Goal: Obtain resource: Download file/media

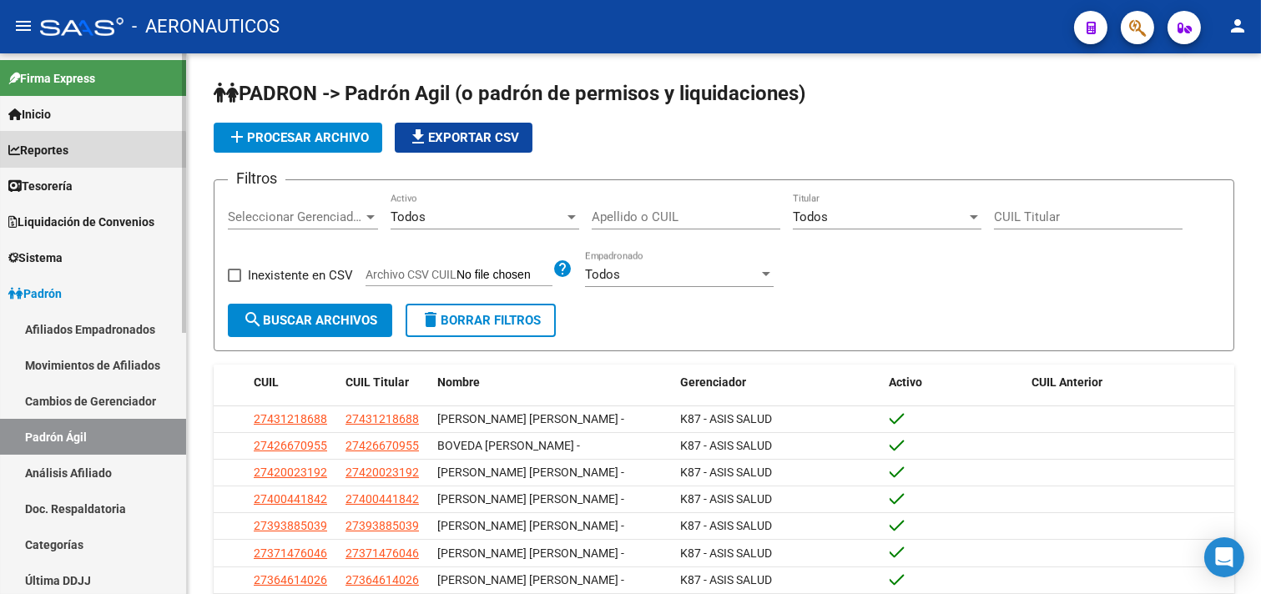
click at [88, 159] on link "Reportes" at bounding box center [93, 150] width 186 height 36
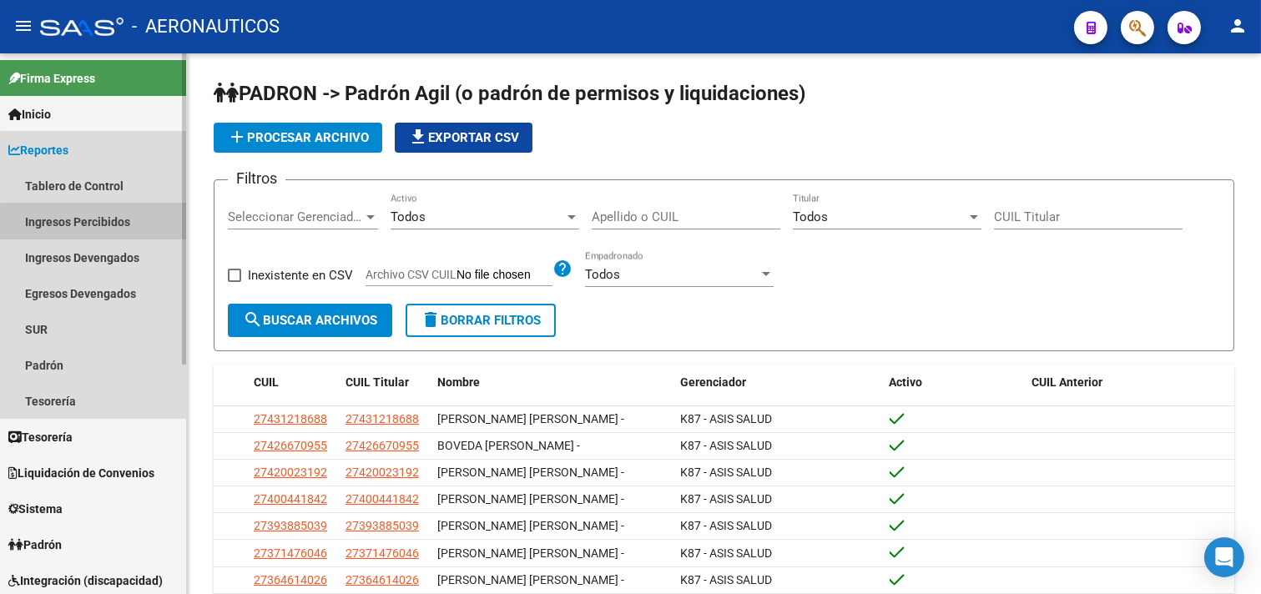
click at [100, 224] on link "Ingresos Percibidos" at bounding box center [93, 222] width 186 height 36
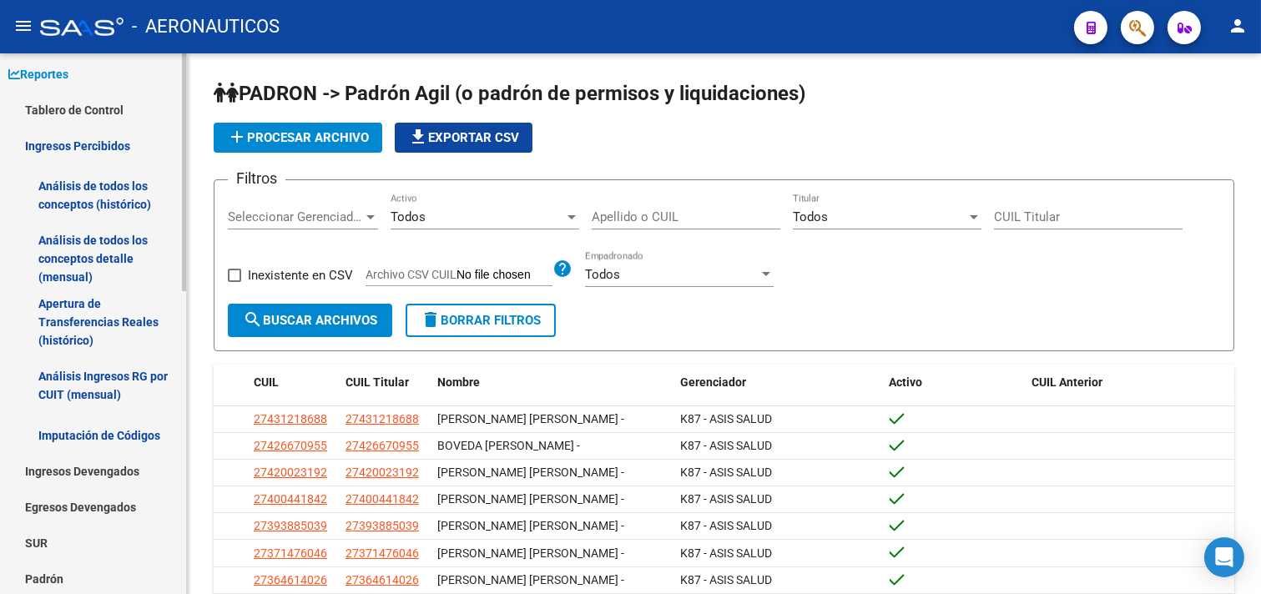
scroll to position [93, 0]
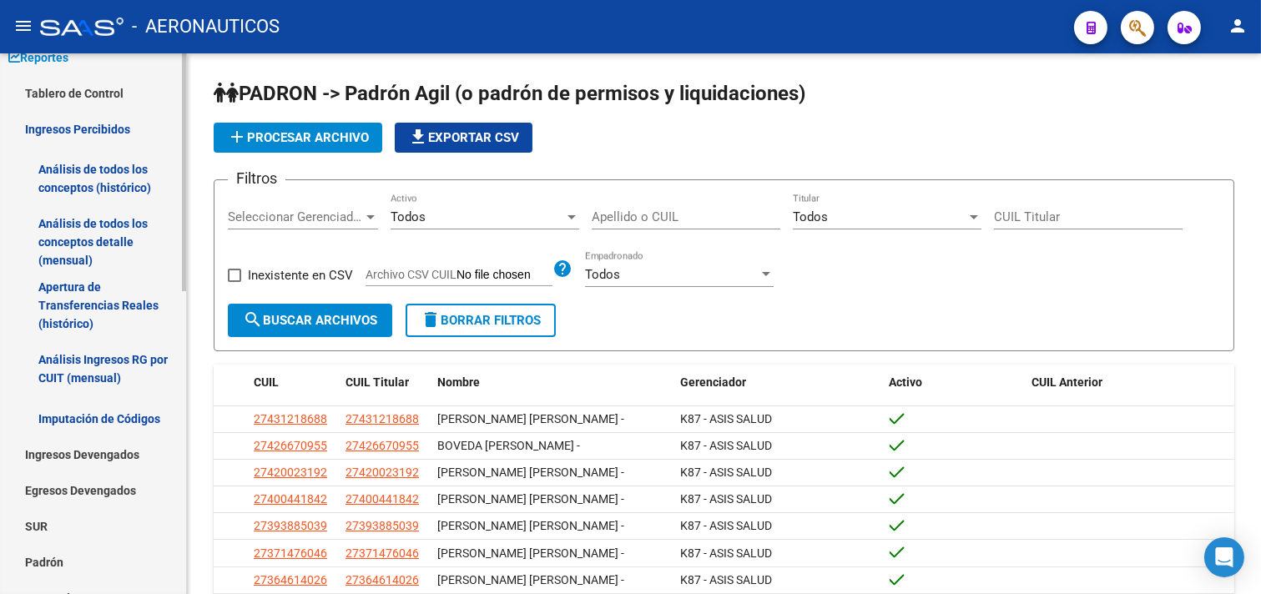
click at [103, 229] on link "Análisis de todos los conceptos detalle (mensual)" at bounding box center [93, 241] width 186 height 63
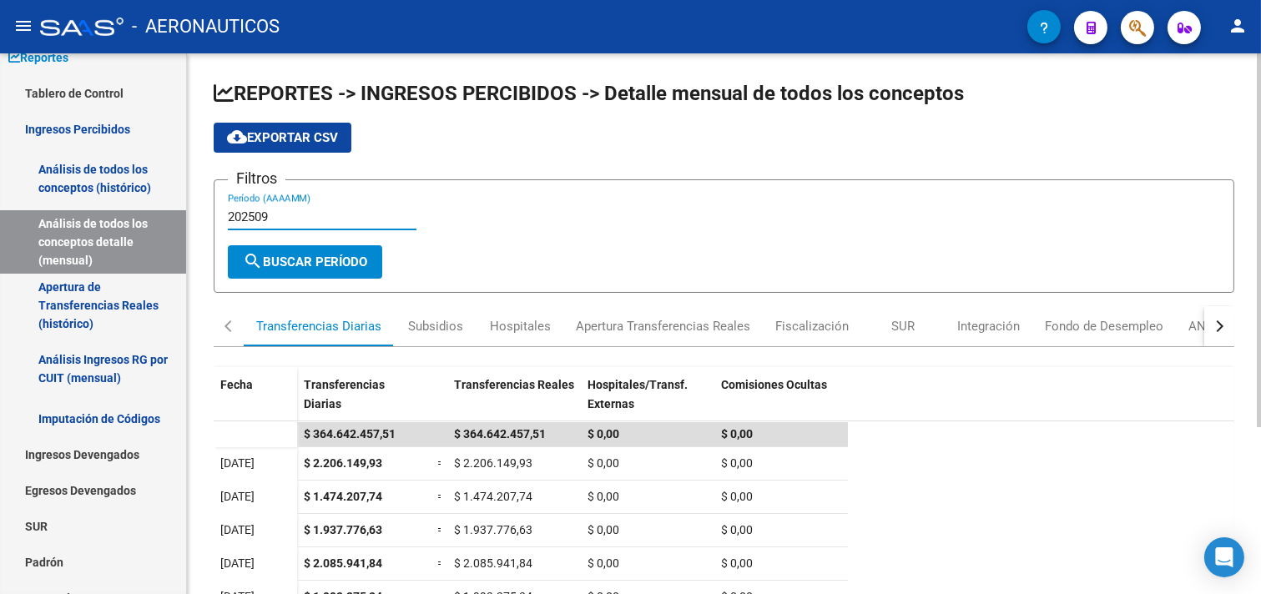
click at [287, 222] on input "202509" at bounding box center [322, 216] width 189 height 15
click at [435, 321] on div "Subsidios" at bounding box center [435, 326] width 55 height 18
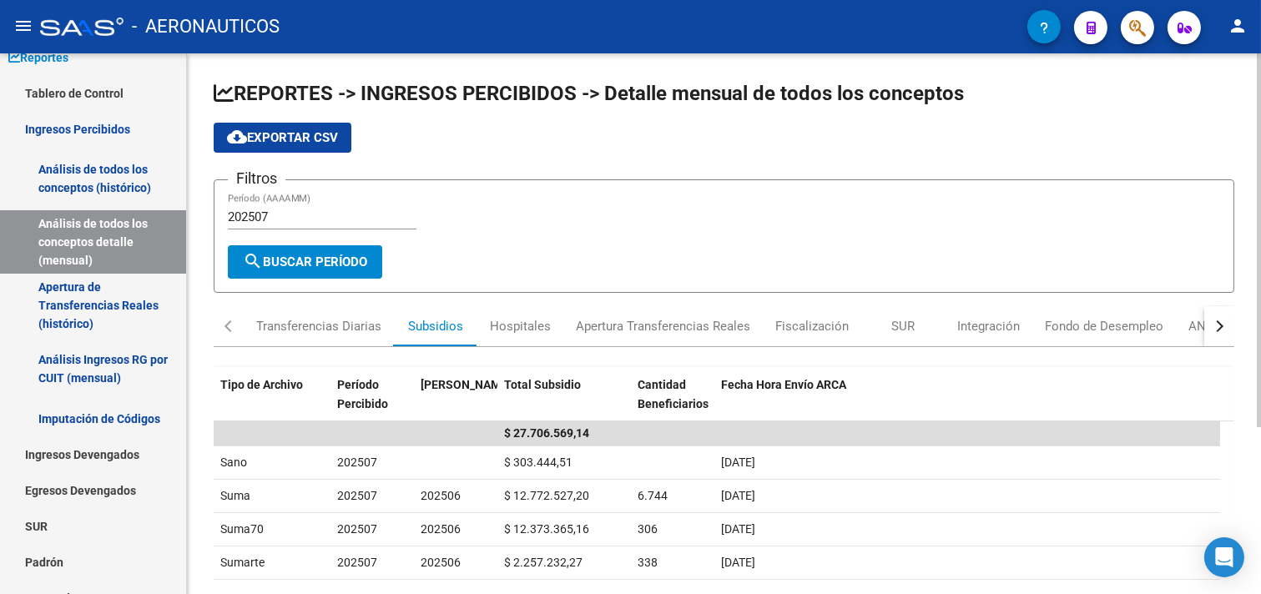
click at [269, 217] on input "202507" at bounding box center [322, 216] width 189 height 15
click at [330, 262] on span "search Buscar Período" at bounding box center [305, 261] width 124 height 15
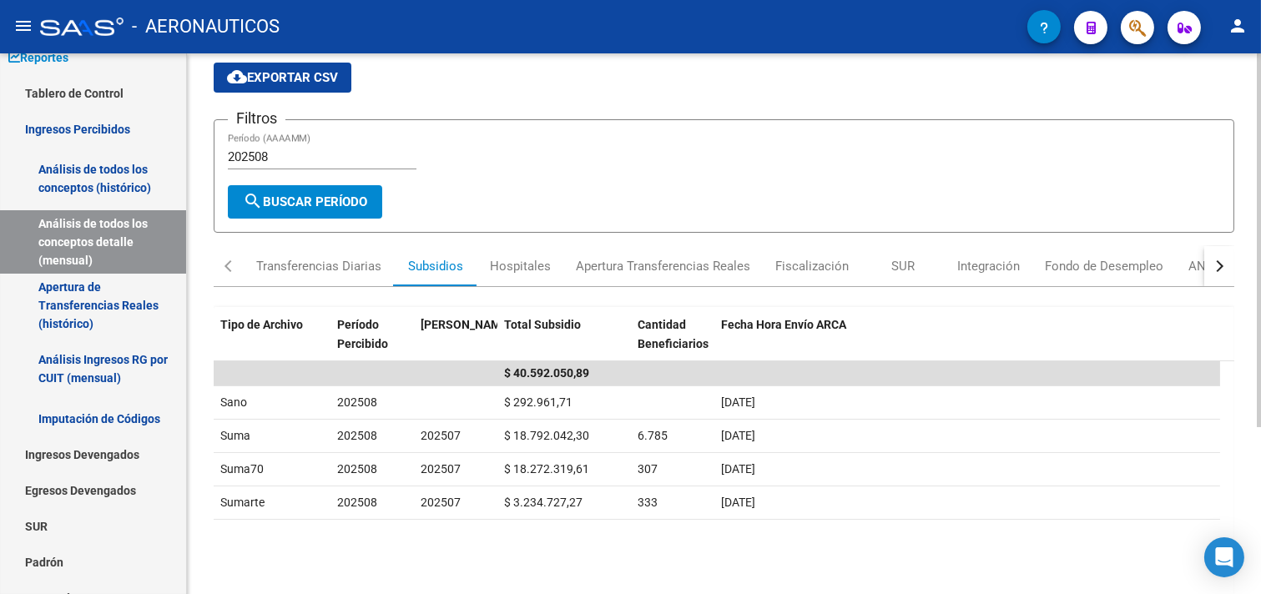
scroll to position [93, 0]
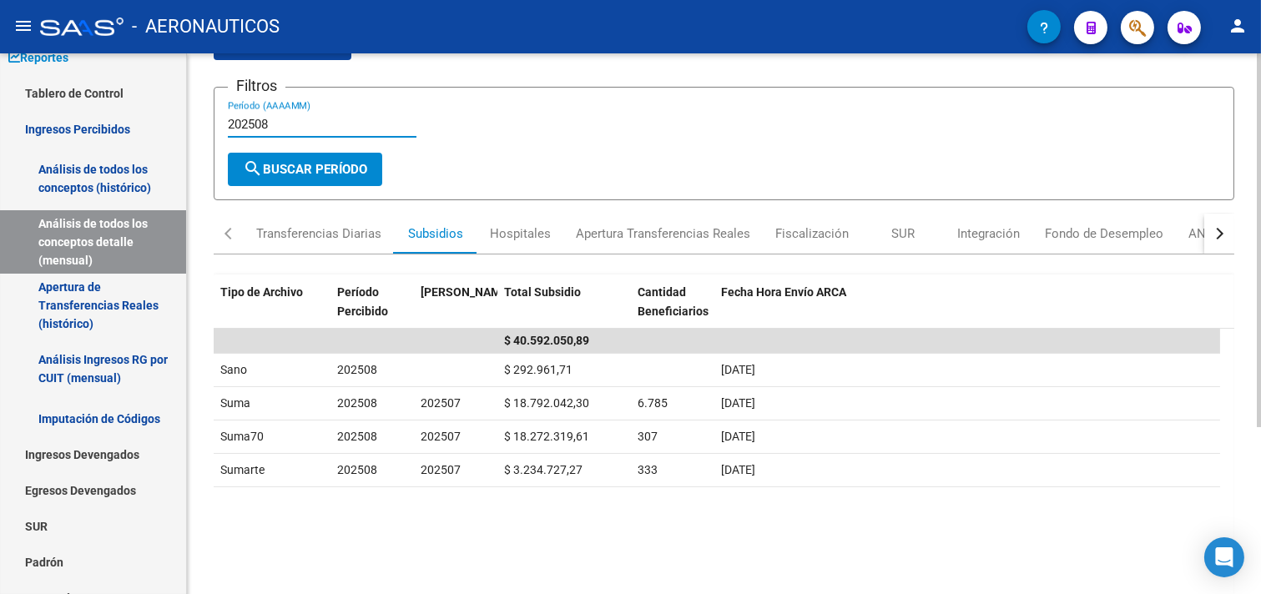
click at [309, 120] on input "202508" at bounding box center [322, 124] width 189 height 15
click at [279, 125] on input "202506" at bounding box center [322, 124] width 189 height 15
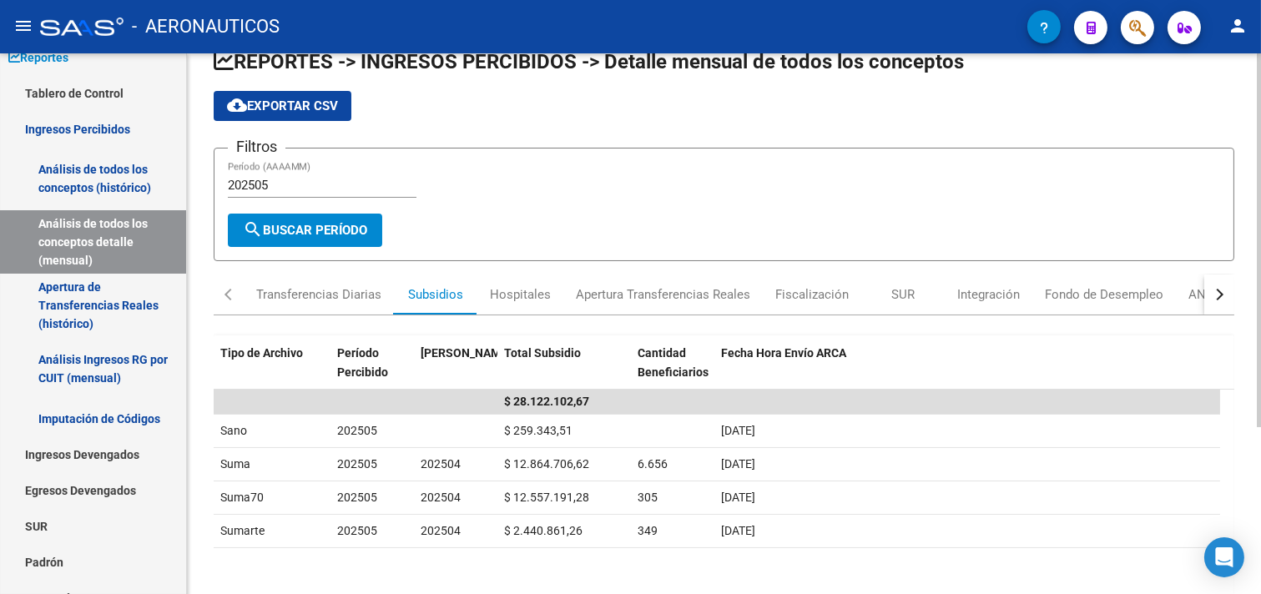
scroll to position [0, 0]
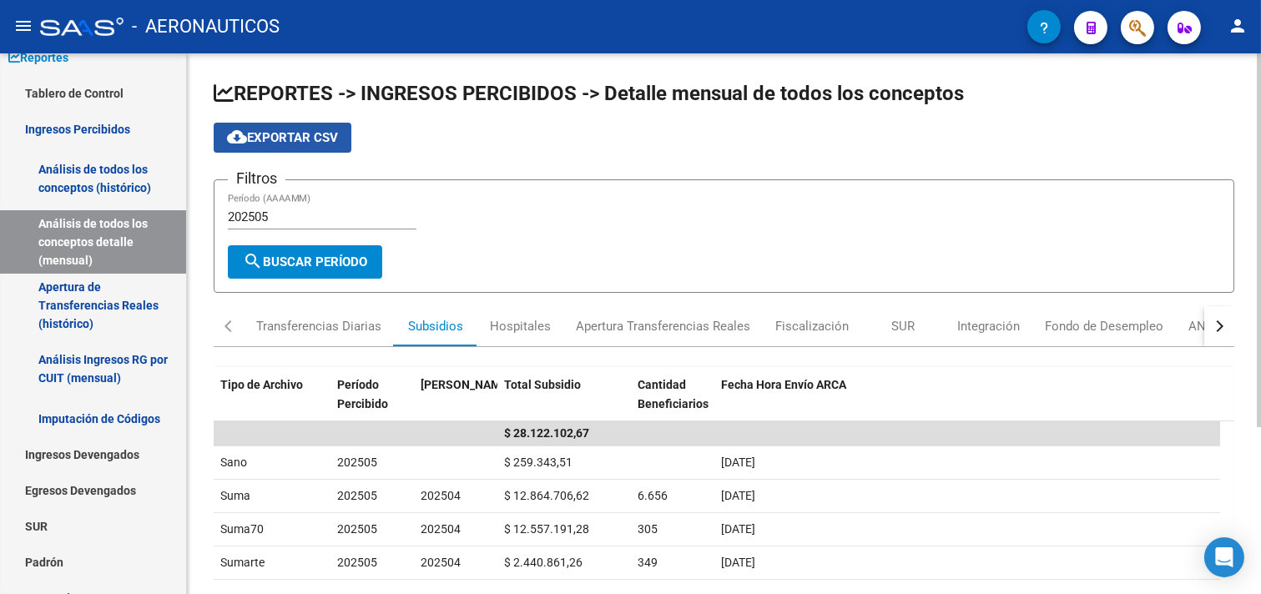
click at [314, 132] on span "cloud_download Exportar CSV" at bounding box center [282, 137] width 111 height 15
click at [281, 206] on div "202505 Período (AAAAMM)" at bounding box center [322, 212] width 189 height 36
click at [281, 219] on input "202505" at bounding box center [322, 216] width 189 height 15
click at [296, 259] on span "search Buscar Período" at bounding box center [305, 261] width 124 height 15
click at [301, 223] on input "202503" at bounding box center [322, 216] width 189 height 15
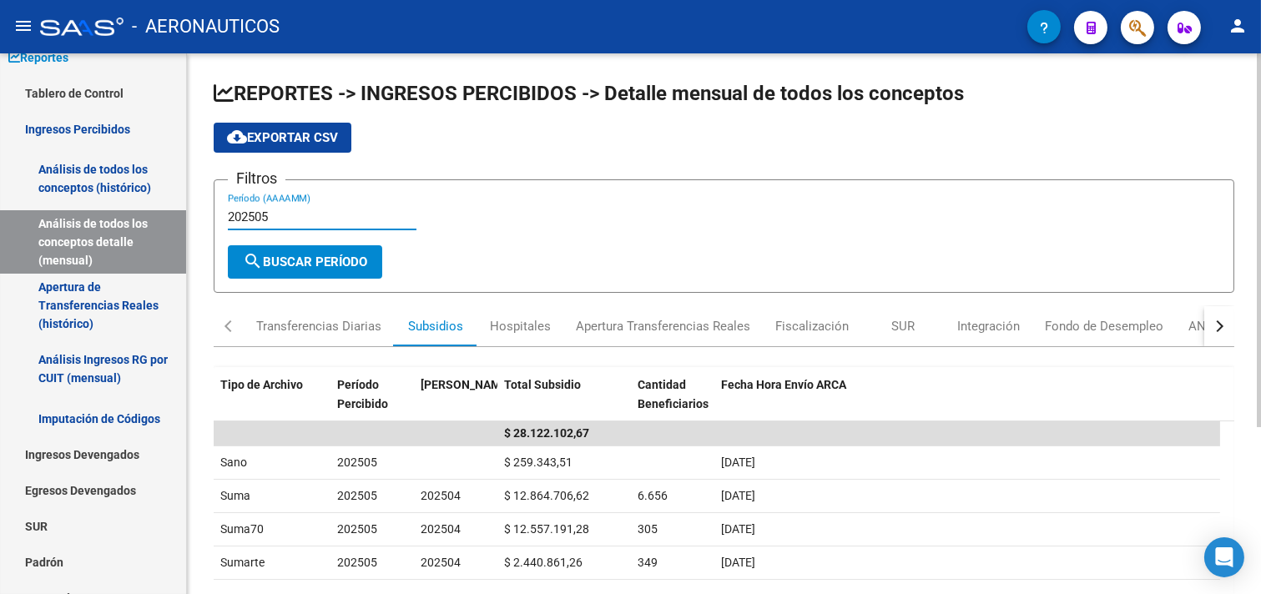
type input "202505"
